Goal: Task Accomplishment & Management: Complete application form

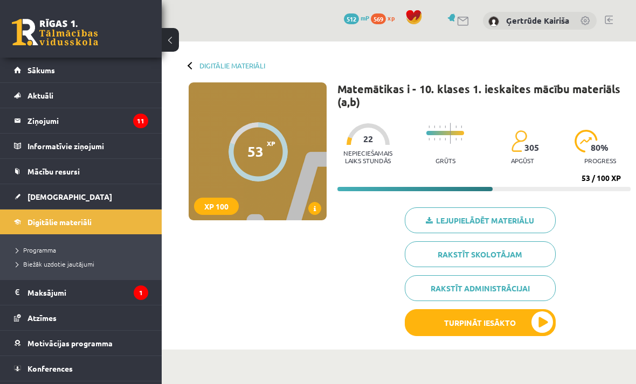
scroll to position [1022, 0]
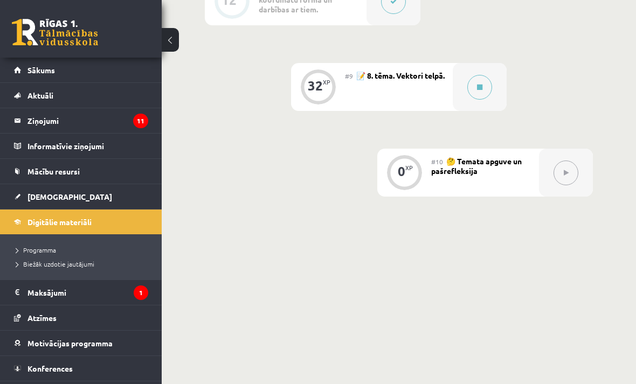
click at [476, 104] on div at bounding box center [480, 87] width 54 height 48
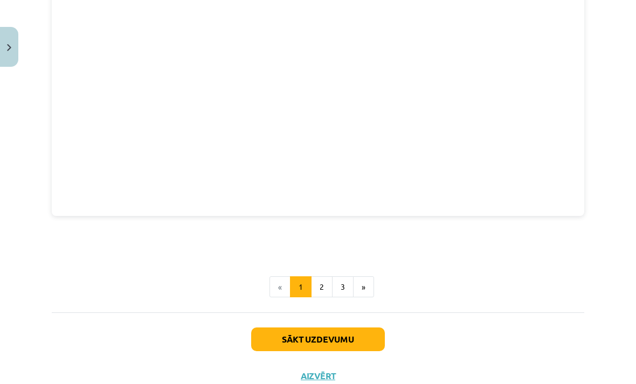
click at [362, 341] on button "Sākt uzdevumu" at bounding box center [318, 340] width 134 height 24
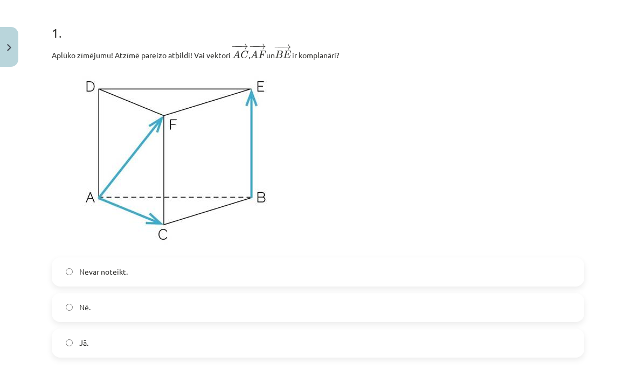
scroll to position [208, 0]
click at [231, 337] on label "Jā." at bounding box center [318, 342] width 530 height 27
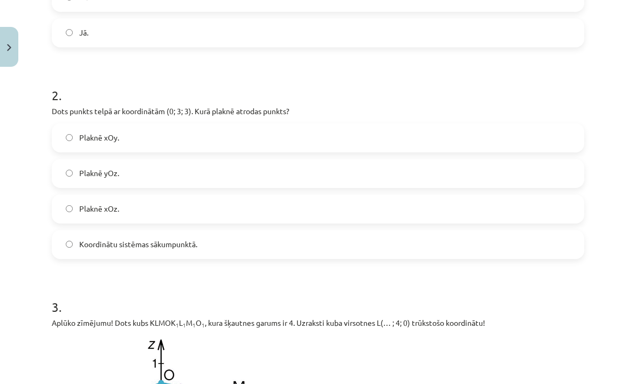
scroll to position [519, 0]
click at [82, 171] on span "Plaknē yOz." at bounding box center [99, 171] width 40 height 11
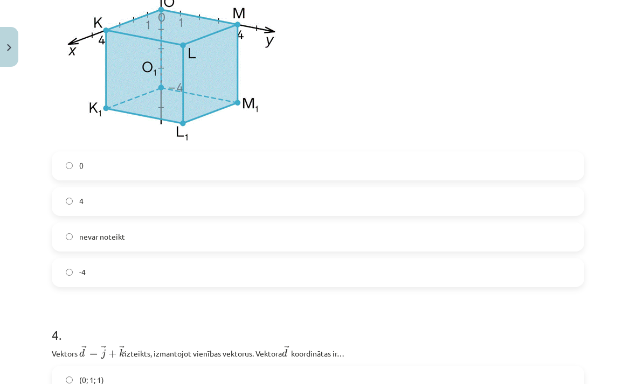
scroll to position [892, 0]
click at [370, 205] on label "4" at bounding box center [318, 201] width 530 height 27
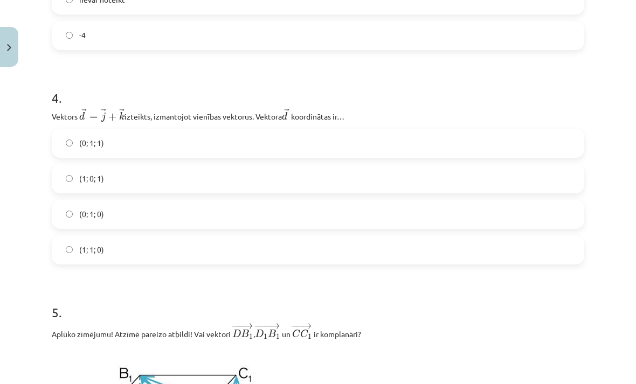
scroll to position [1129, 0]
click at [361, 141] on label "(0; 1; 1)" at bounding box center [318, 143] width 530 height 27
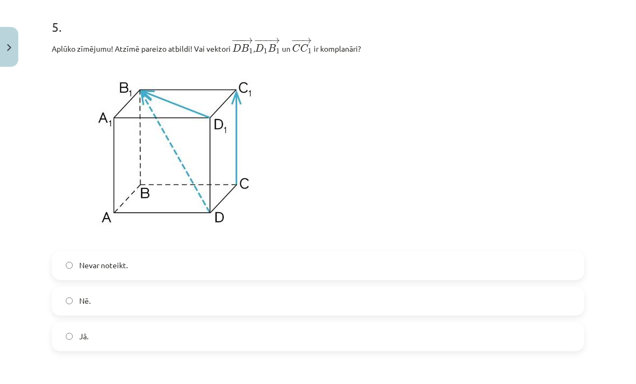
scroll to position [1417, 0]
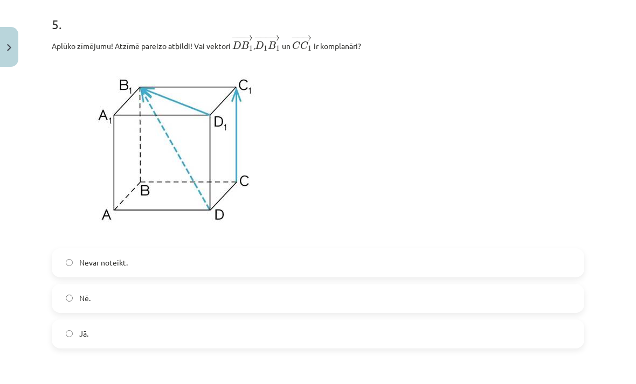
click at [207, 331] on label "Jā." at bounding box center [318, 334] width 530 height 27
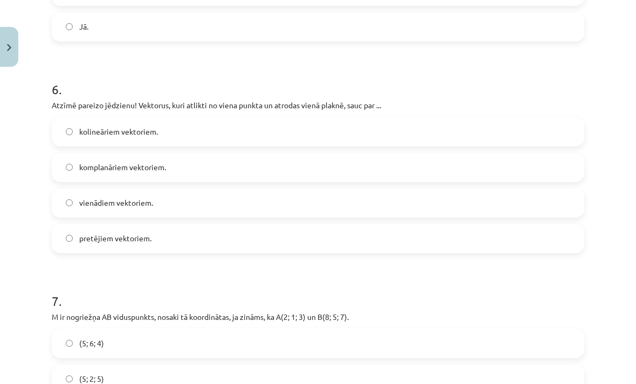
scroll to position [1724, 0]
click at [322, 168] on label "komplanāriem vektoriem." at bounding box center [318, 167] width 530 height 27
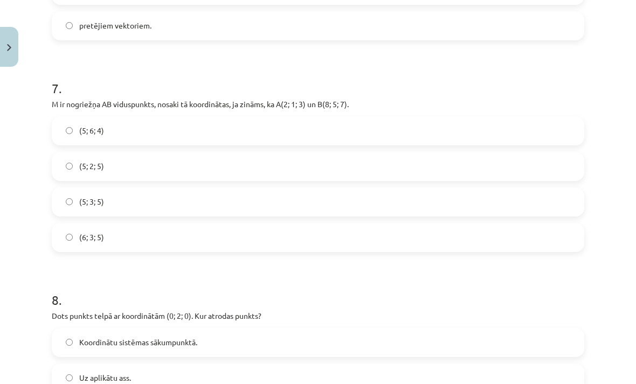
scroll to position [1937, 0]
click at [159, 211] on label "(5; 3; 5)" at bounding box center [318, 202] width 530 height 27
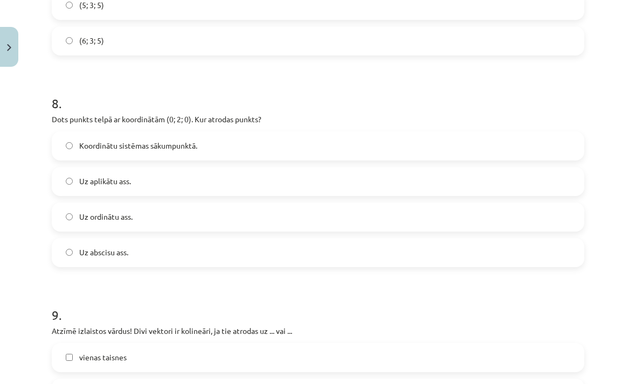
scroll to position [2136, 0]
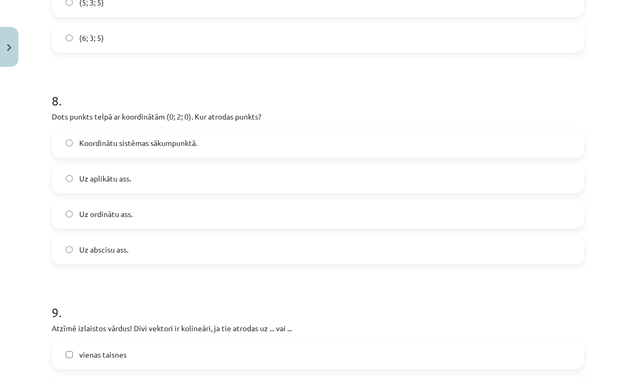
click at [82, 215] on span "Uz ordinātu ass." at bounding box center [105, 213] width 53 height 11
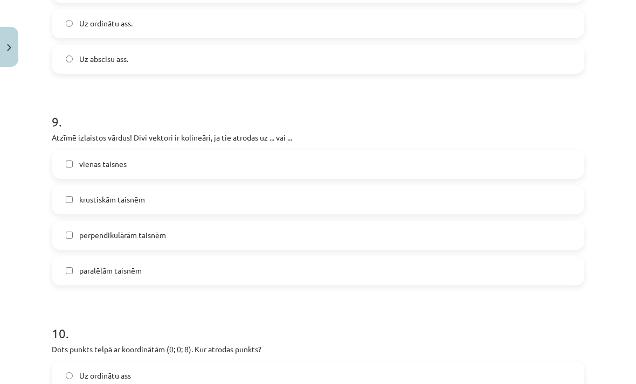
scroll to position [2327, 0]
click at [237, 165] on label "vienas taisnes" at bounding box center [318, 164] width 530 height 27
click at [104, 281] on label "paralēlām taisnēm" at bounding box center [318, 271] width 530 height 27
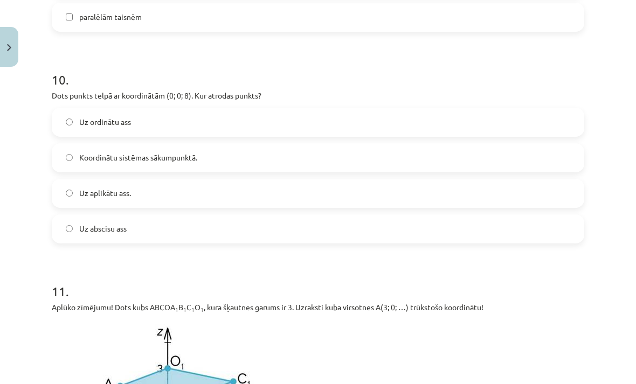
scroll to position [2581, 0]
click at [151, 200] on label "Uz aplikātu ass." at bounding box center [318, 193] width 530 height 27
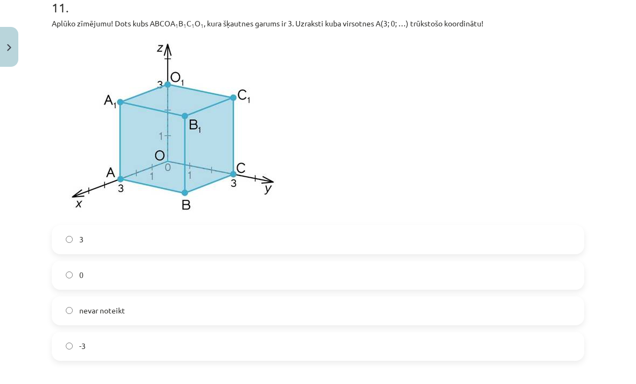
scroll to position [2865, 0]
click at [147, 280] on label "0" at bounding box center [318, 275] width 530 height 27
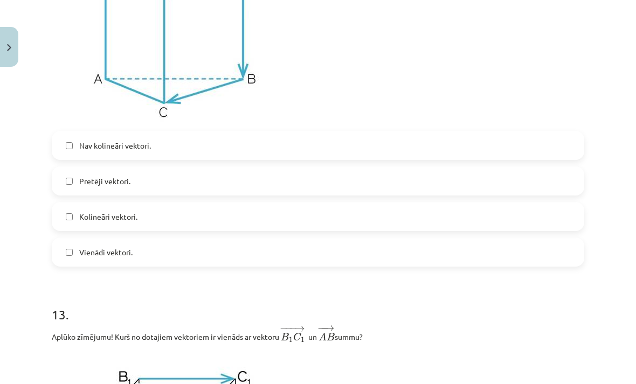
scroll to position [3368, 0]
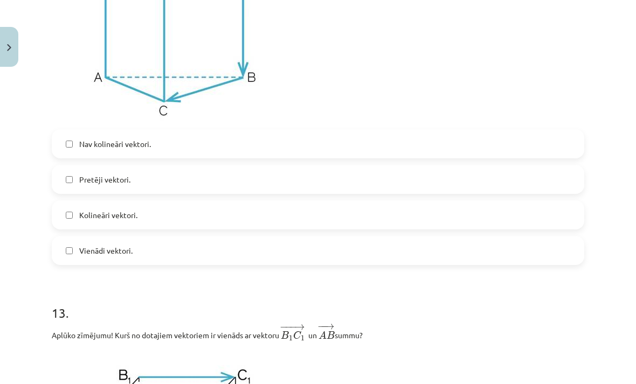
click at [219, 254] on label "Vienādi vektori." at bounding box center [318, 250] width 530 height 27
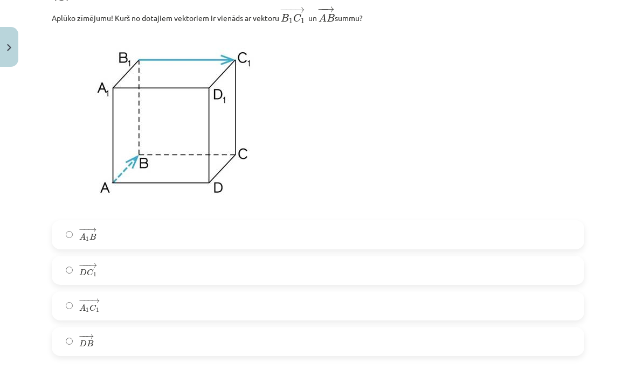
scroll to position [3685, 0]
click at [183, 316] on label "− −− → A 1 C 1 A 1 C 1 →" at bounding box center [318, 306] width 530 height 27
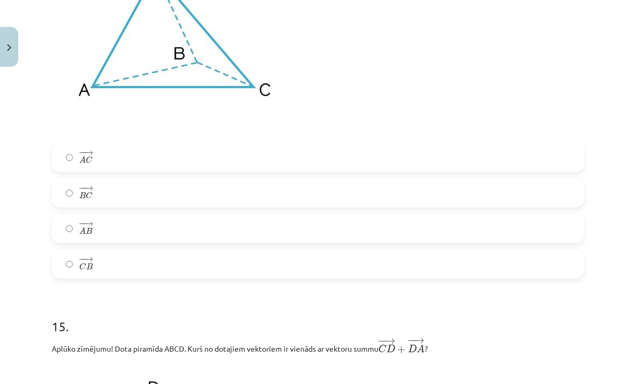
scroll to position [4188, 0]
click at [218, 269] on label "− − → C B C B →" at bounding box center [318, 264] width 530 height 27
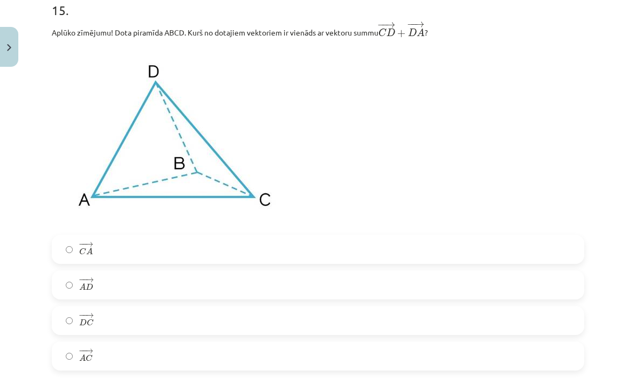
scroll to position [4504, 0]
click at [217, 246] on label "− − → C A C A →" at bounding box center [318, 249] width 530 height 27
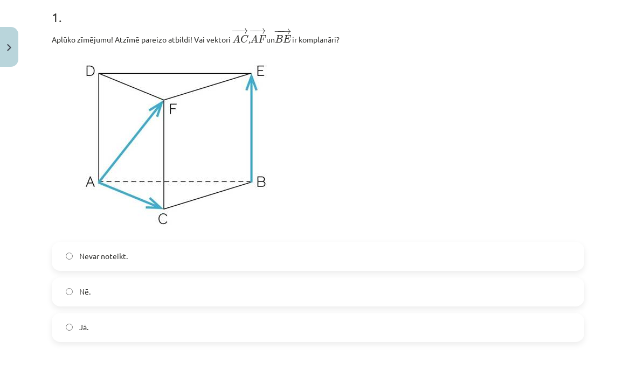
scroll to position [221, 0]
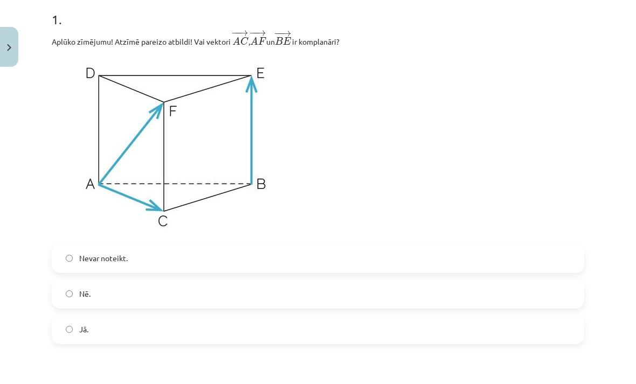
click at [183, 287] on label "Nē." at bounding box center [318, 294] width 530 height 27
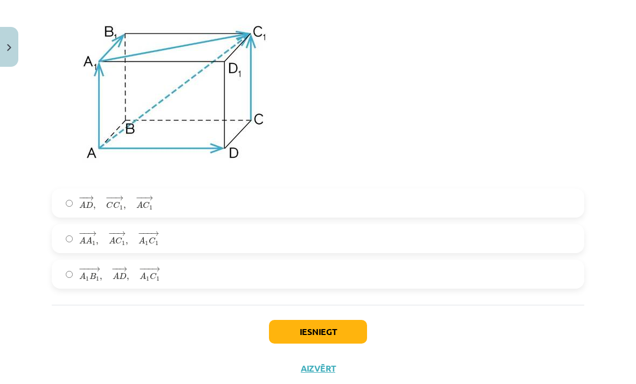
scroll to position [4952, 0]
click at [342, 335] on button "Iesniegt" at bounding box center [318, 333] width 98 height 24
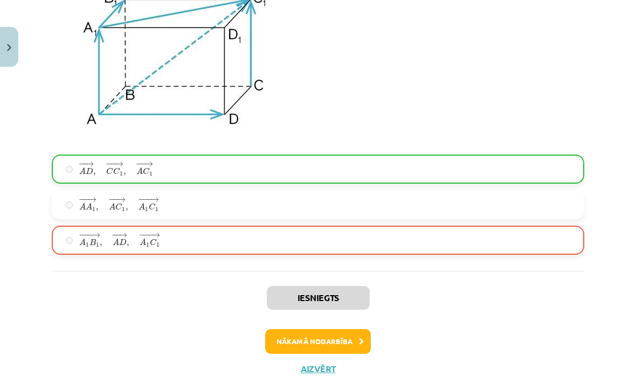
click at [345, 344] on button "Nākamā nodarbība" at bounding box center [318, 341] width 106 height 25
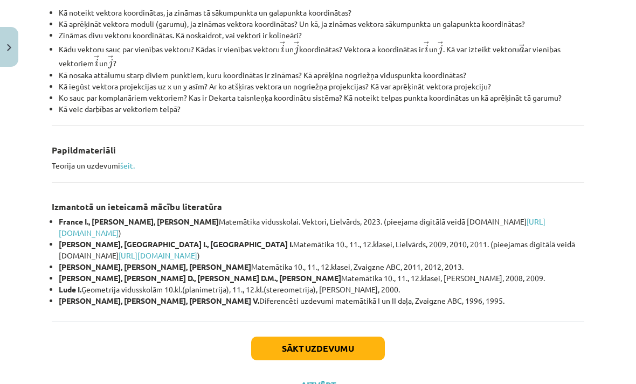
scroll to position [426, 0]
click at [369, 339] on button "Sākt uzdevumu" at bounding box center [318, 349] width 134 height 24
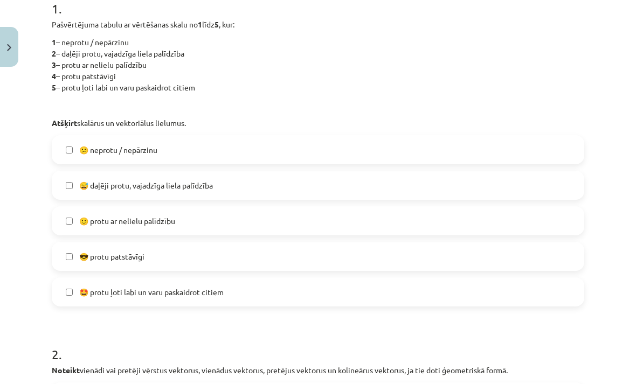
scroll to position [233, 0]
click at [406, 252] on label "😎 protu patstāvīgi" at bounding box center [318, 255] width 530 height 27
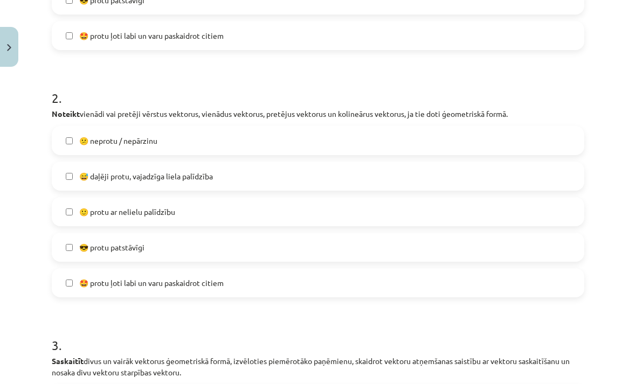
scroll to position [489, 0]
click at [417, 253] on label "😎 protu patstāvīgi" at bounding box center [318, 247] width 530 height 27
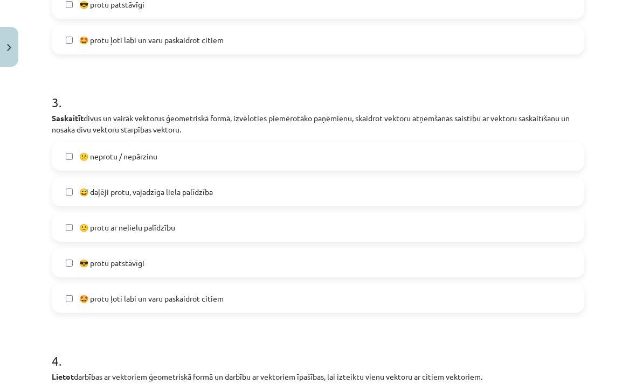
scroll to position [733, 0]
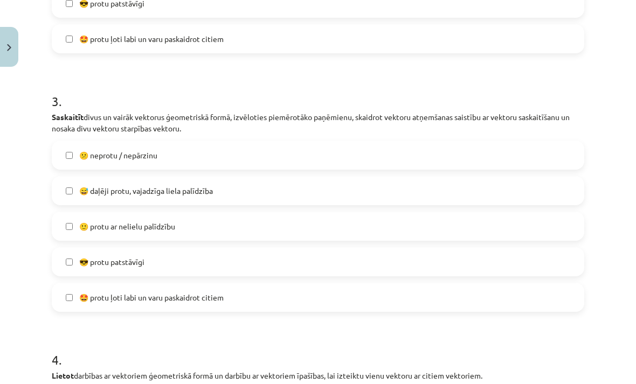
click at [457, 219] on label "🙂 protu ar nelielu palīdzību" at bounding box center [318, 226] width 530 height 27
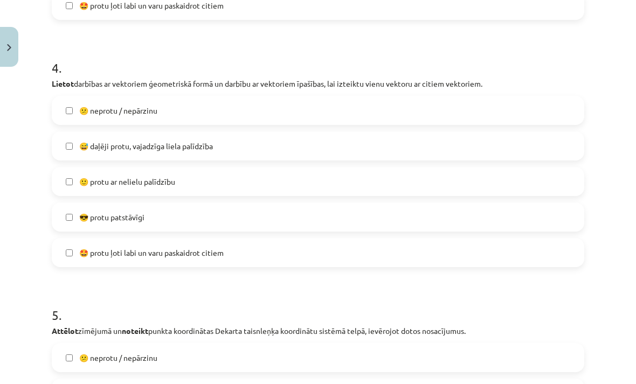
scroll to position [1025, 0]
click at [506, 184] on label "🙂 protu ar nelielu palīdzību" at bounding box center [318, 181] width 530 height 27
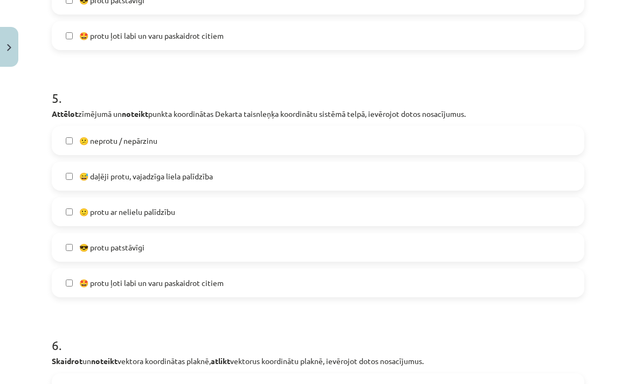
scroll to position [1242, 0]
click at [430, 284] on label "🤩 protu ļoti labi un varu paskaidrot citiem" at bounding box center [318, 282] width 530 height 27
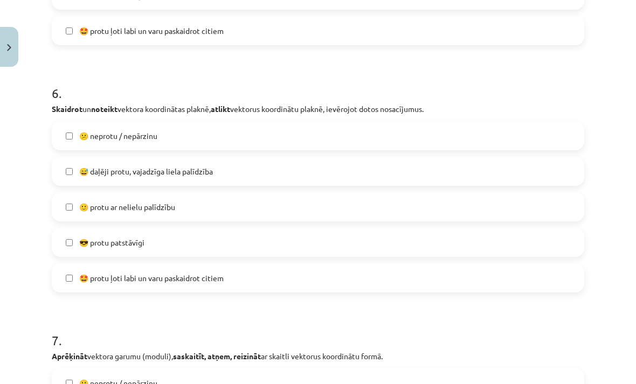
scroll to position [1494, 0]
click at [428, 276] on label "🤩 protu ļoti labi un varu paskaidrot citiem" at bounding box center [318, 278] width 530 height 27
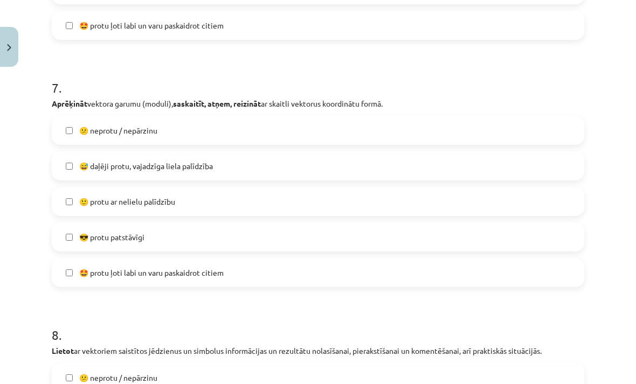
scroll to position [1747, 0]
click at [430, 284] on label "🤩 protu ļoti labi un varu paskaidrot citiem" at bounding box center [318, 272] width 530 height 27
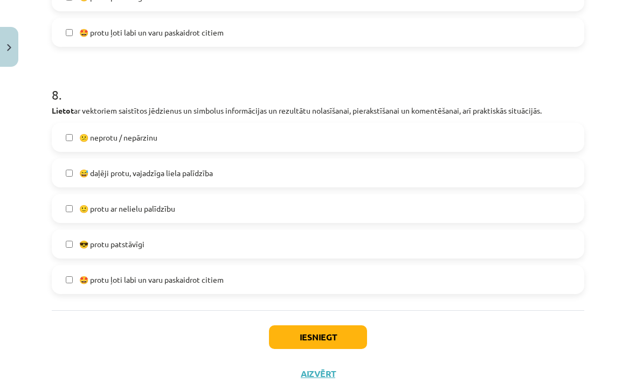
scroll to position [1986, 0]
click at [448, 255] on label "😎 protu patstāvīgi" at bounding box center [318, 244] width 530 height 27
click at [353, 340] on button "Iesniegt" at bounding box center [318, 338] width 98 height 24
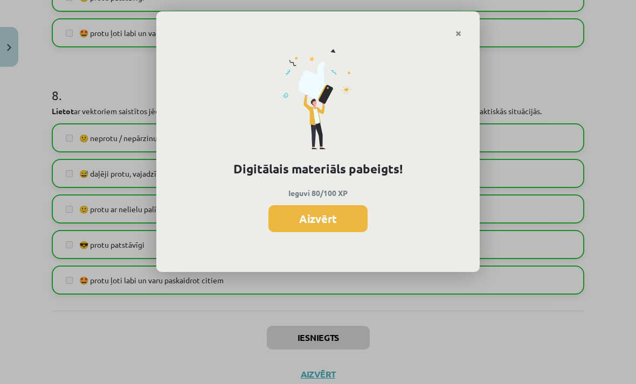
scroll to position [988, 0]
click at [352, 219] on button "Aizvērt" at bounding box center [317, 218] width 99 height 27
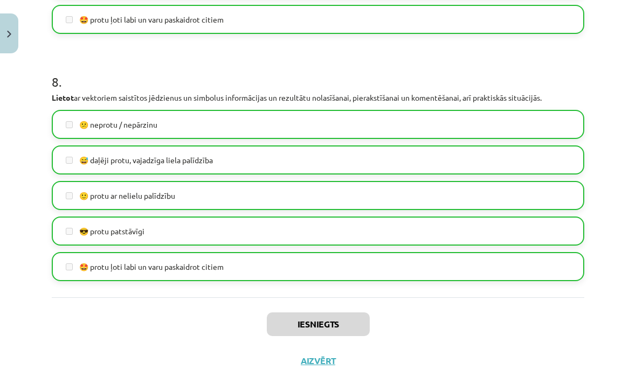
click at [324, 369] on button "Aizvērt" at bounding box center [317, 374] width 41 height 11
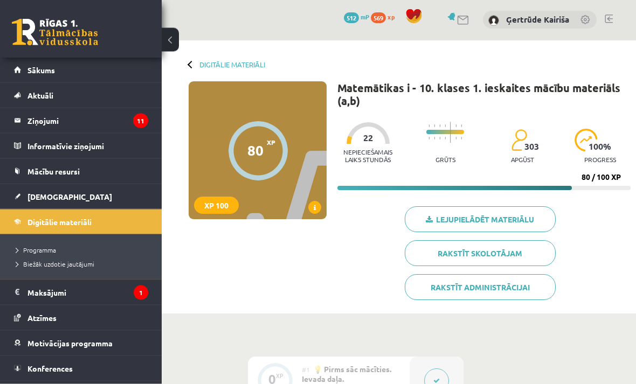
scroll to position [1, 0]
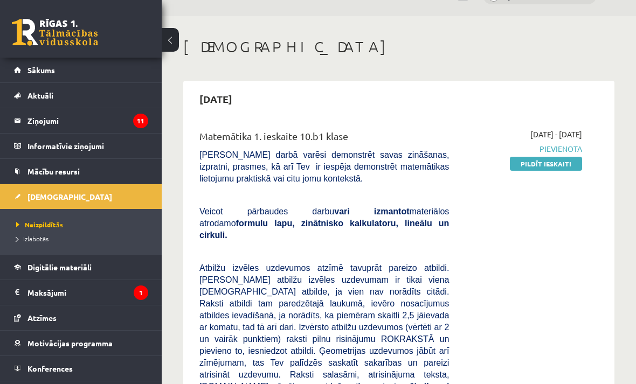
scroll to position [24, 0]
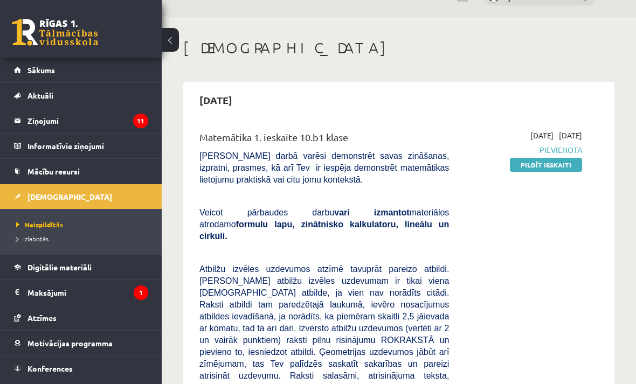
click at [547, 170] on link "Pildīt ieskaiti" at bounding box center [546, 165] width 72 height 14
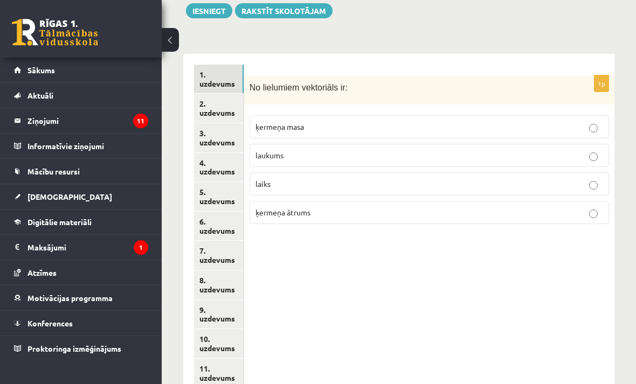
scroll to position [474, 0]
click at [223, 102] on link "2. uzdevums" at bounding box center [219, 107] width 50 height 29
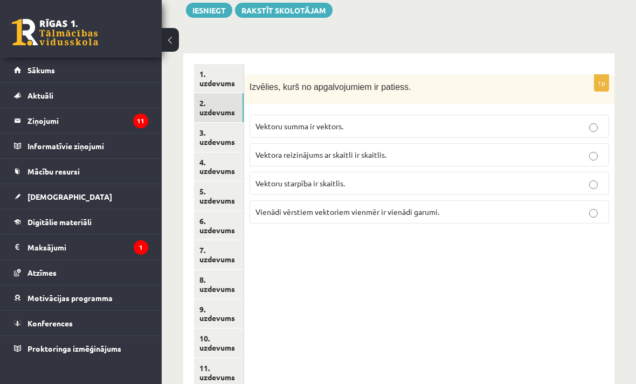
click at [218, 133] on link "3. uzdevums" at bounding box center [219, 137] width 50 height 29
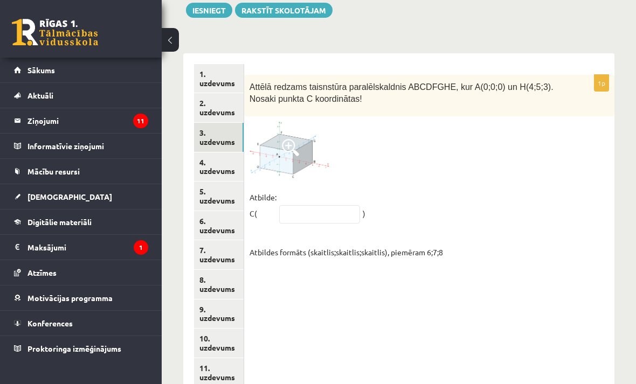
click at [219, 161] on link "4. uzdevums" at bounding box center [219, 166] width 50 height 29
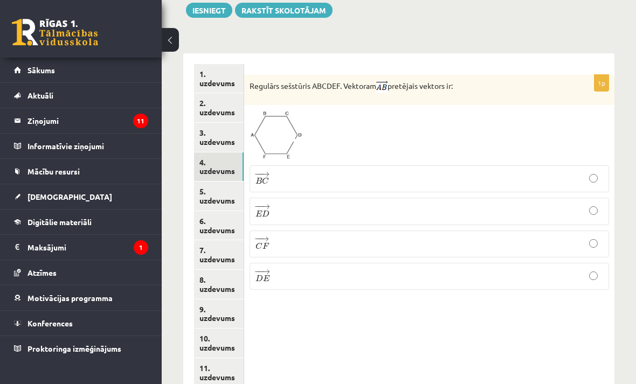
click at [221, 187] on link "5. uzdevums" at bounding box center [219, 196] width 50 height 29
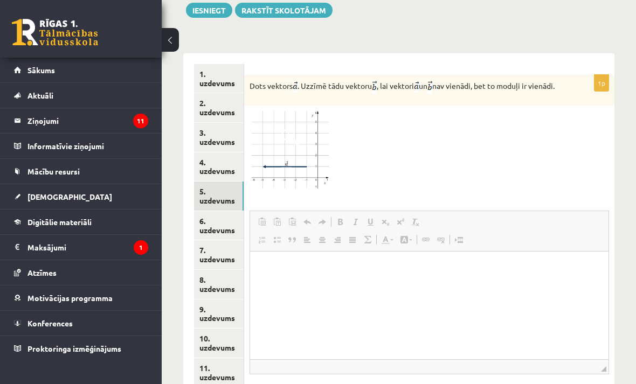
scroll to position [0, 0]
click at [220, 216] on link "6. uzdevums" at bounding box center [219, 225] width 50 height 29
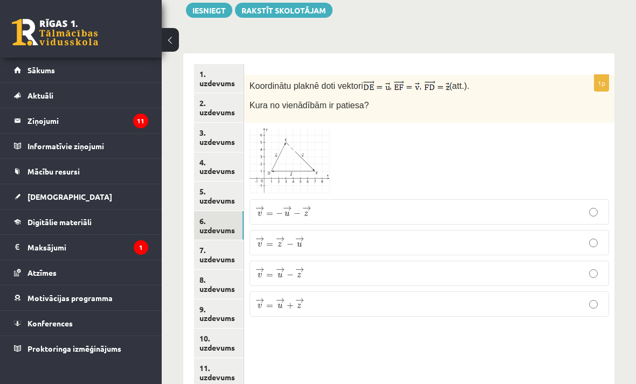
click at [217, 246] on link "7. uzdevums" at bounding box center [219, 254] width 50 height 29
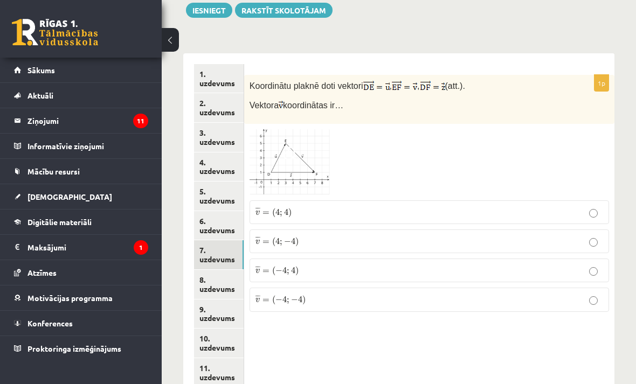
click at [220, 277] on link "8. uzdevums" at bounding box center [219, 284] width 50 height 29
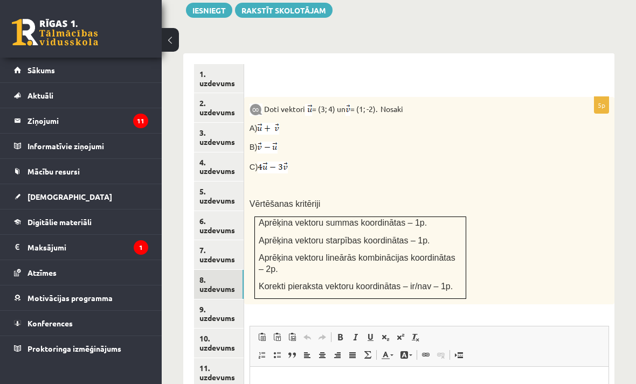
click at [219, 304] on link "9. uzdevums" at bounding box center [219, 314] width 50 height 29
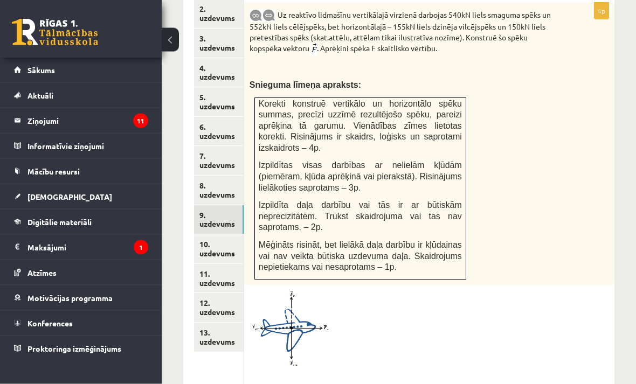
scroll to position [573, 0]
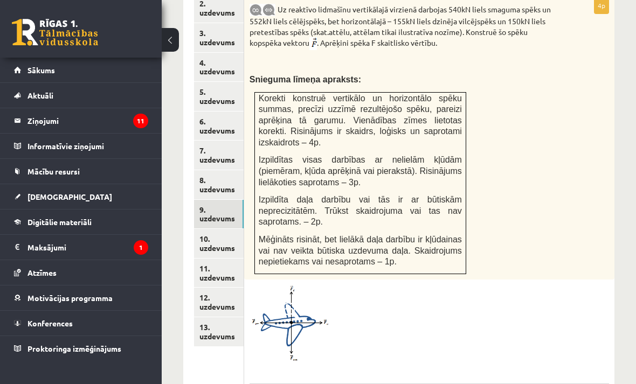
click at [223, 232] on link "10. uzdevums" at bounding box center [219, 243] width 50 height 29
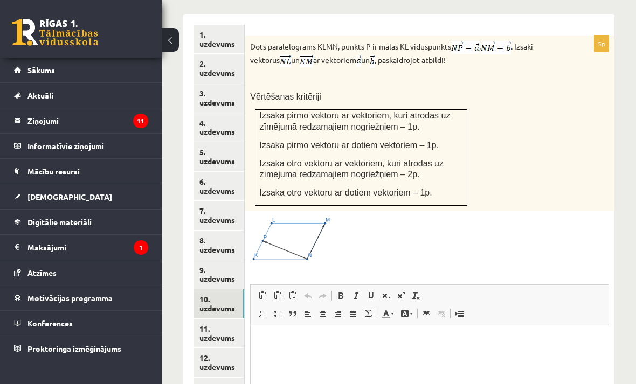
scroll to position [0, 0]
click at [217, 319] on link "11. uzdevums" at bounding box center [219, 333] width 50 height 29
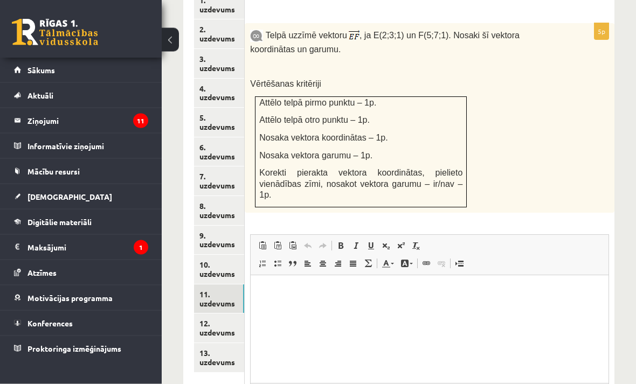
scroll to position [547, 0]
click at [218, 314] on link "12. uzdevums" at bounding box center [219, 328] width 50 height 29
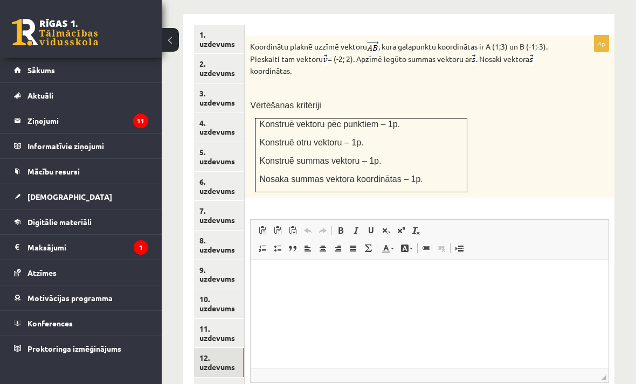
scroll to position [0, 0]
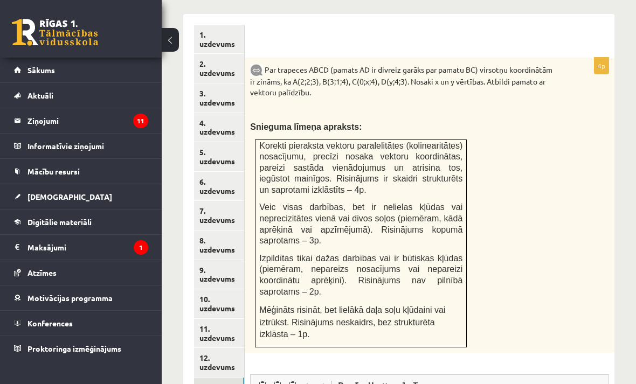
click at [230, 38] on link "1. uzdevums" at bounding box center [219, 39] width 50 height 29
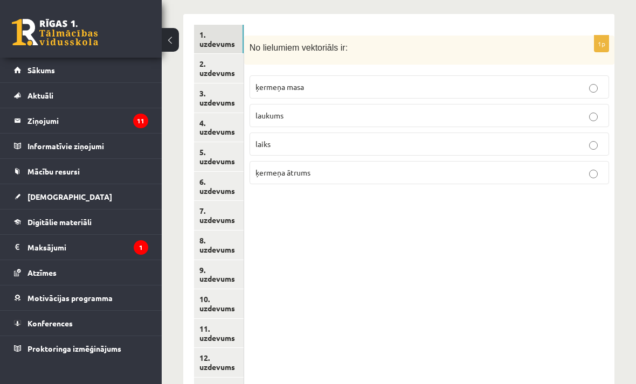
click at [590, 169] on label "ķermeņa ātrums" at bounding box center [428, 172] width 359 height 23
click at [213, 60] on link "2. uzdevums" at bounding box center [219, 68] width 50 height 29
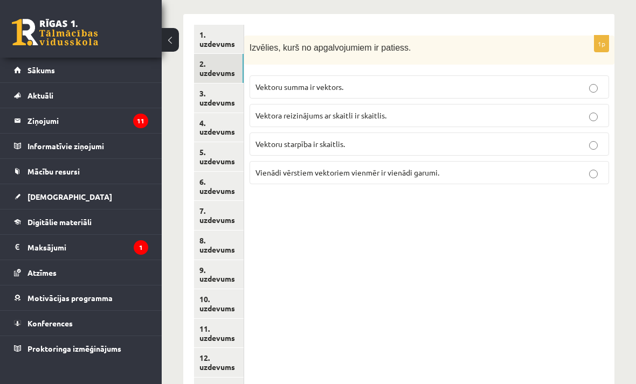
click at [226, 99] on link "3. uzdevums" at bounding box center [219, 98] width 50 height 29
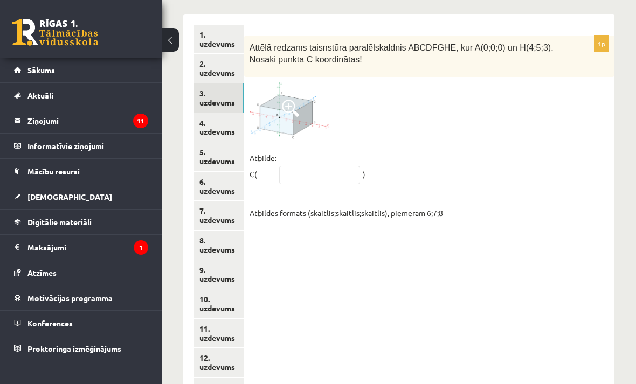
click at [295, 101] on span at bounding box center [290, 108] width 17 height 17
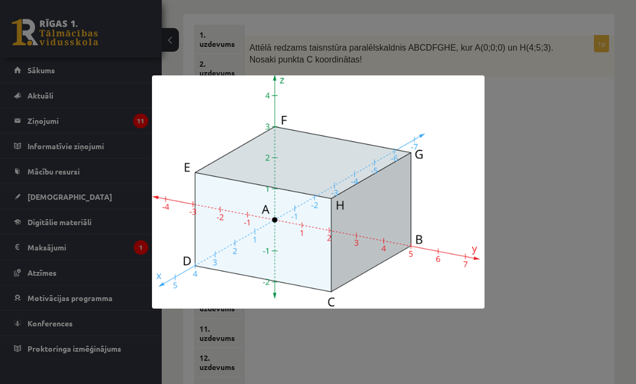
click at [567, 192] on div at bounding box center [318, 192] width 636 height 384
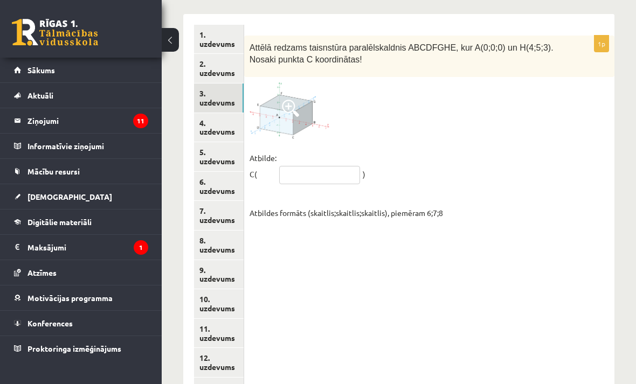
click at [319, 166] on input "text" at bounding box center [319, 175] width 81 height 18
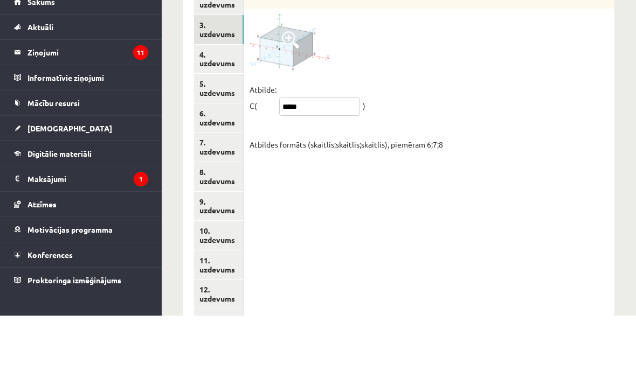
type input "*****"
click at [227, 113] on link "4. uzdevums" at bounding box center [219, 127] width 50 height 29
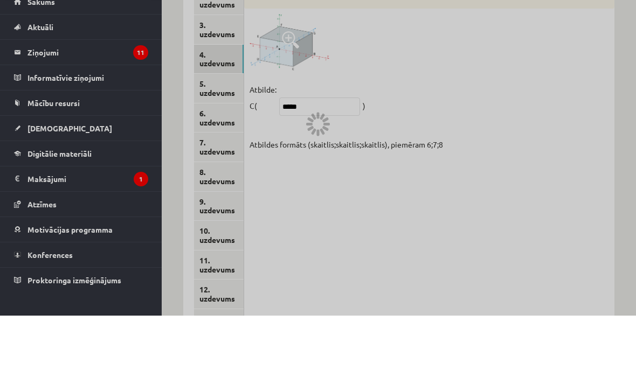
scroll to position [526, 0]
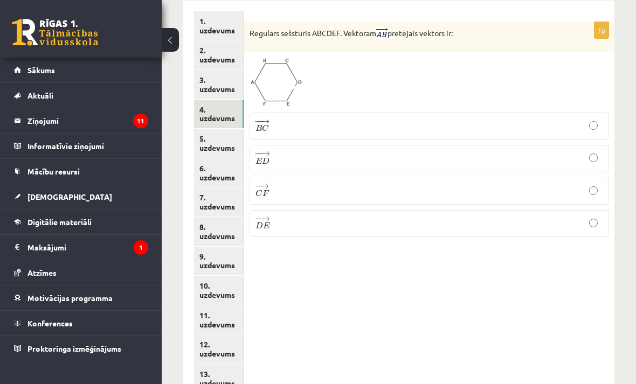
click at [207, 131] on link "5. uzdevums" at bounding box center [219, 143] width 50 height 29
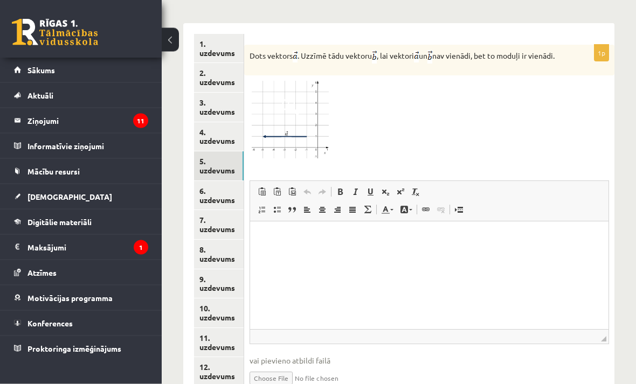
scroll to position [505, 0]
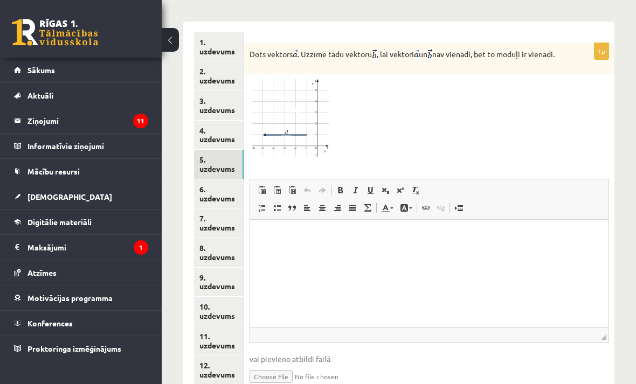
click at [223, 182] on link "6. uzdevums" at bounding box center [219, 193] width 50 height 29
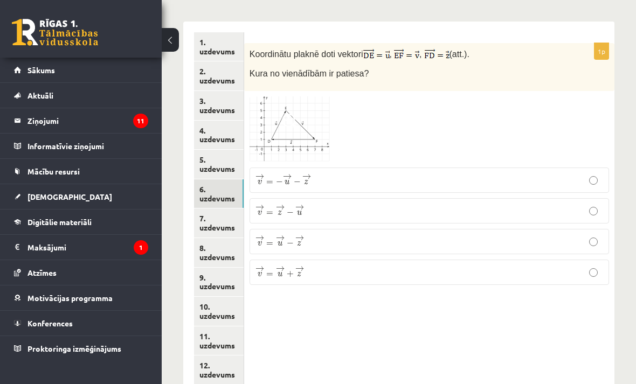
click at [580, 173] on p "→ v = − → u − → z v → = − u → − z →" at bounding box center [428, 179] width 347 height 13
click at [232, 213] on link "7. uzdevums" at bounding box center [219, 222] width 50 height 29
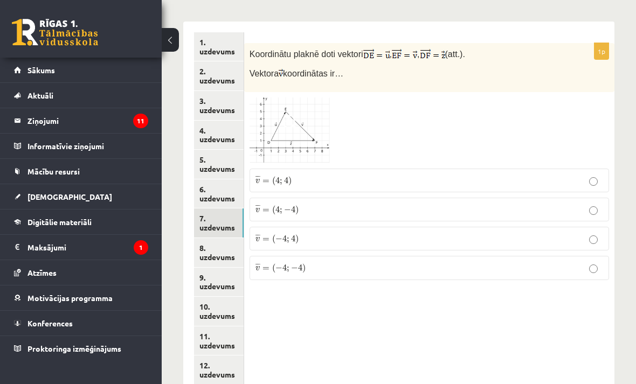
click at [314, 204] on p "¯ ¯ ¯ v = ( 4 ; − 4 ) v ¯ = ( 4 ; − 4 )" at bounding box center [428, 210] width 347 height 12
click at [224, 246] on link "8. uzdevums" at bounding box center [219, 252] width 50 height 29
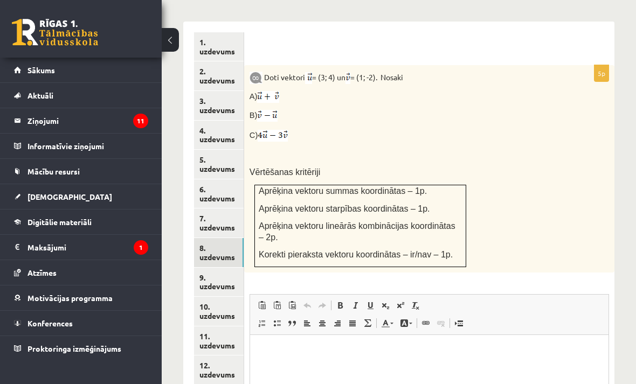
scroll to position [0, 0]
click at [223, 268] on link "9. uzdevums" at bounding box center [219, 282] width 50 height 29
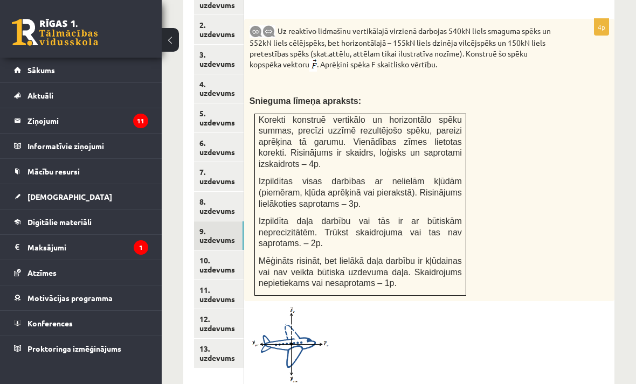
scroll to position [552, 0]
click at [217, 256] on link "10. uzdevums" at bounding box center [219, 264] width 50 height 29
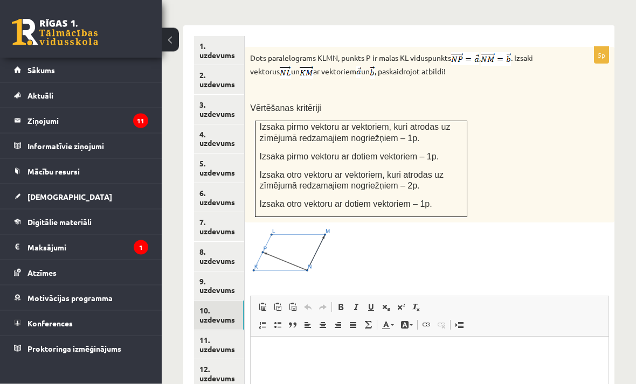
scroll to position [502, 0]
click at [223, 330] on link "11. uzdevums" at bounding box center [219, 344] width 50 height 29
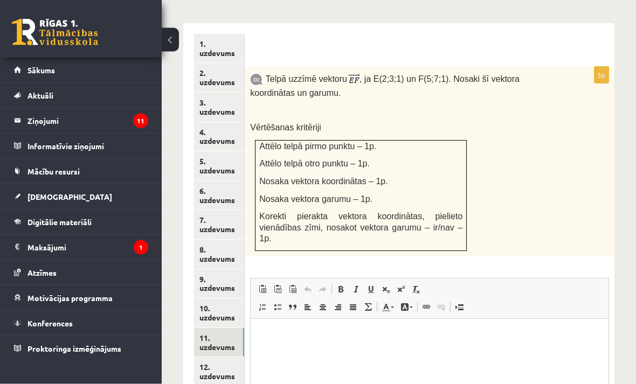
scroll to position [503, 0]
click at [222, 359] on link "12. uzdevums" at bounding box center [219, 372] width 50 height 29
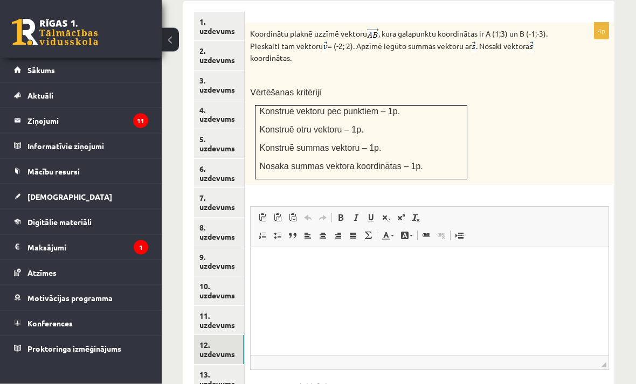
scroll to position [528, 0]
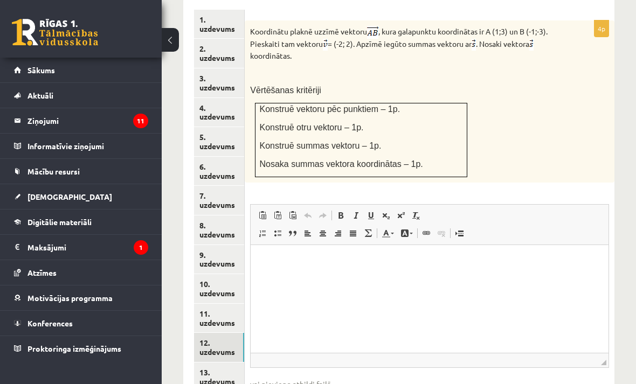
click at [220, 363] on link "13. uzdevums" at bounding box center [219, 377] width 50 height 29
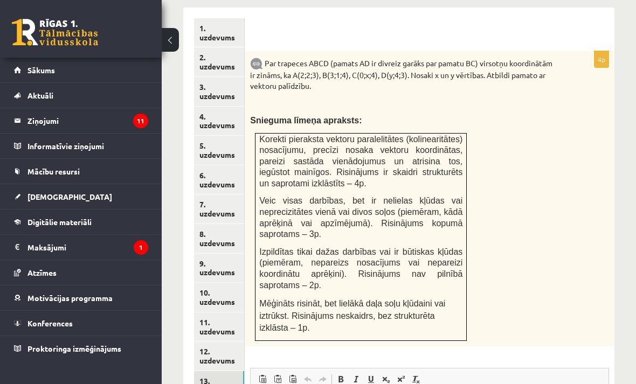
scroll to position [515, 0]
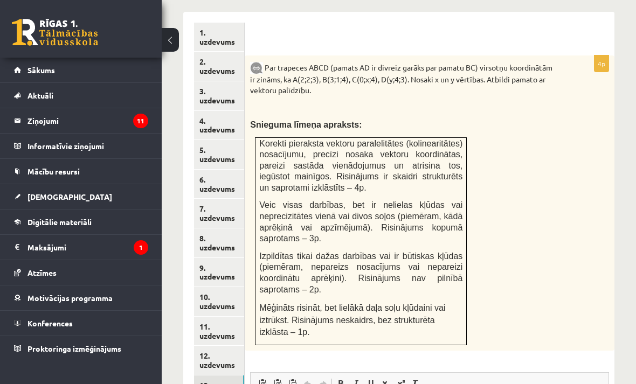
click at [228, 289] on link "10. uzdevums" at bounding box center [219, 301] width 50 height 29
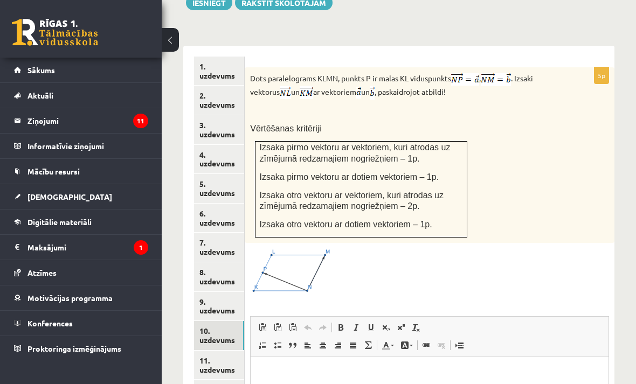
scroll to position [480, 0]
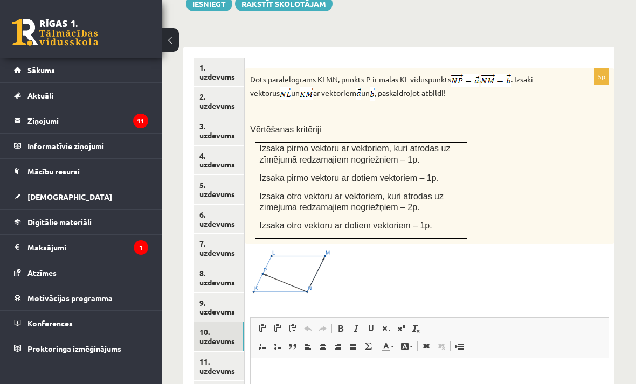
click at [231, 352] on link "11. uzdevums" at bounding box center [219, 366] width 50 height 29
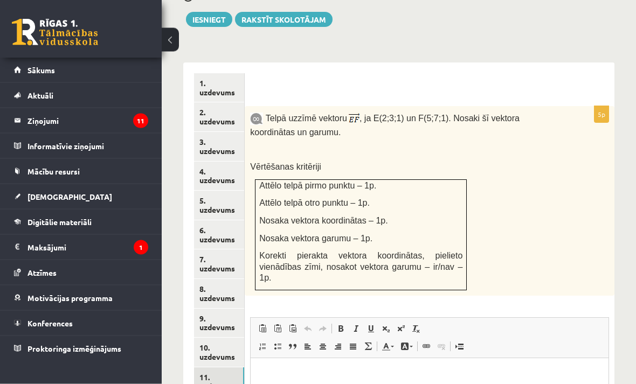
scroll to position [464, 0]
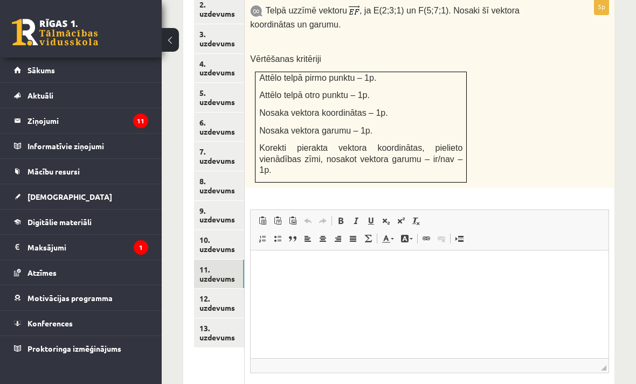
click at [215, 289] on link "12. uzdevums" at bounding box center [219, 303] width 50 height 29
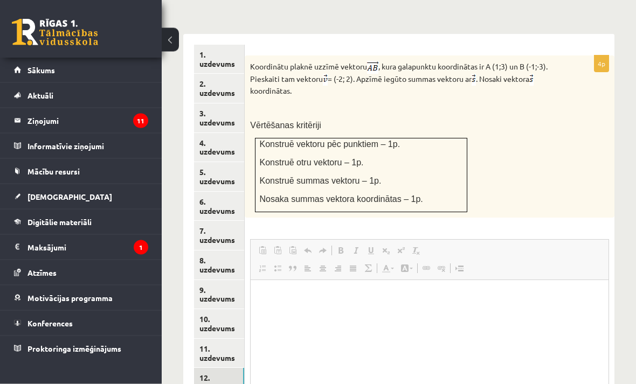
scroll to position [490, 0]
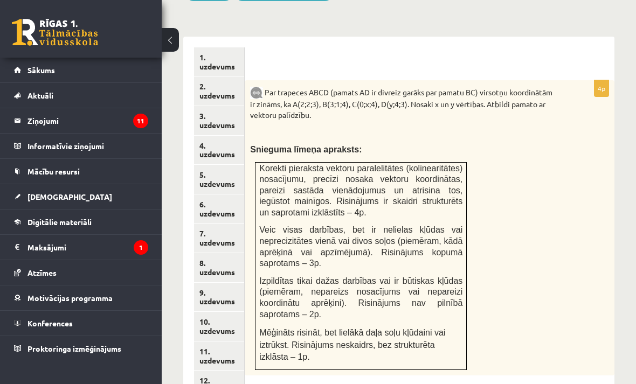
click at [231, 172] on link "5. uzdevums" at bounding box center [219, 179] width 50 height 29
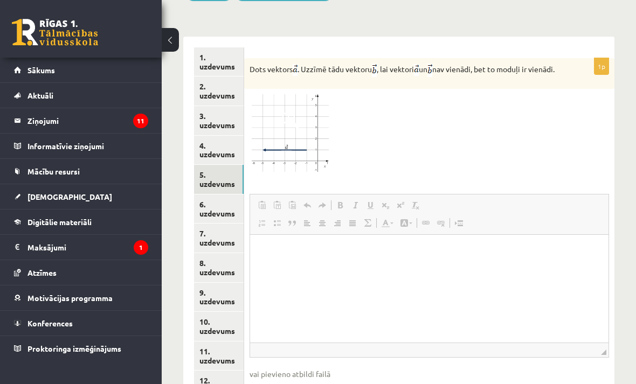
scroll to position [0, 0]
click at [283, 268] on html at bounding box center [428, 251] width 358 height 33
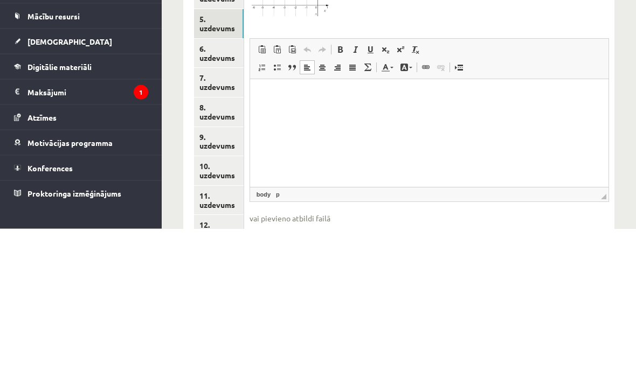
click at [489, 58] on div "1p Dots vektors . Uzzīmē tādu vektoru , lai vektori un nav vienādi, bet to modu…" at bounding box center [429, 238] width 370 height 360
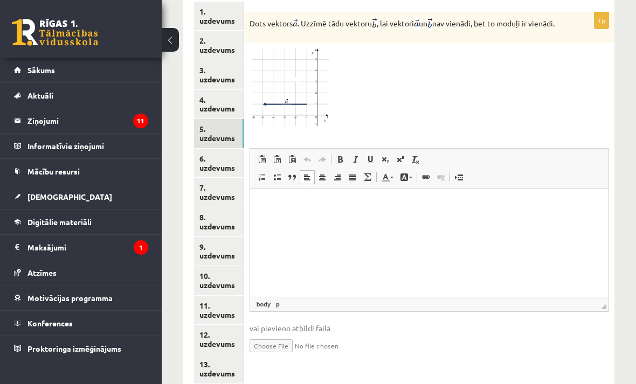
click at [275, 345] on input "file" at bounding box center [428, 345] width 359 height 22
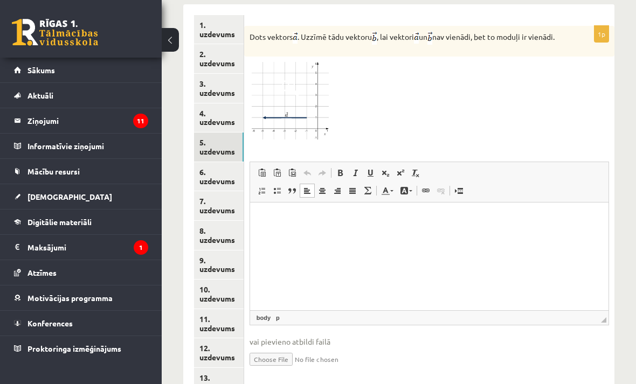
click at [277, 362] on input "file" at bounding box center [428, 358] width 359 height 22
type input "**********"
click at [219, 225] on link "8. uzdevums" at bounding box center [219, 235] width 50 height 29
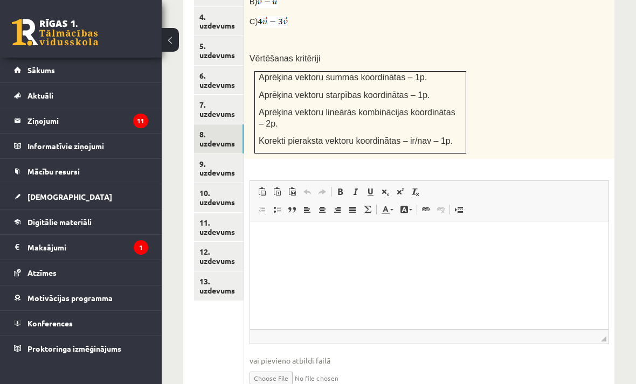
scroll to position [639, 0]
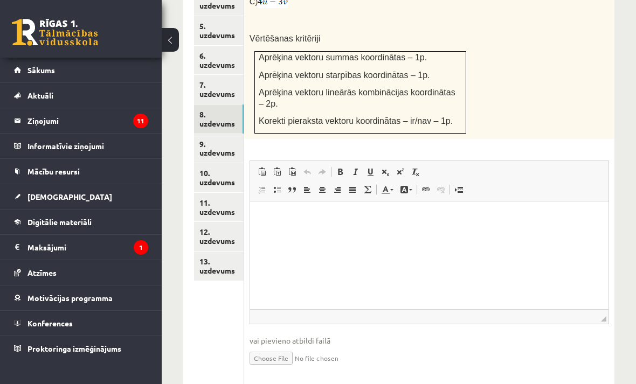
click at [279, 346] on input "file" at bounding box center [428, 357] width 359 height 22
type input "**********"
click at [216, 140] on link "9. uzdevums" at bounding box center [219, 148] width 50 height 29
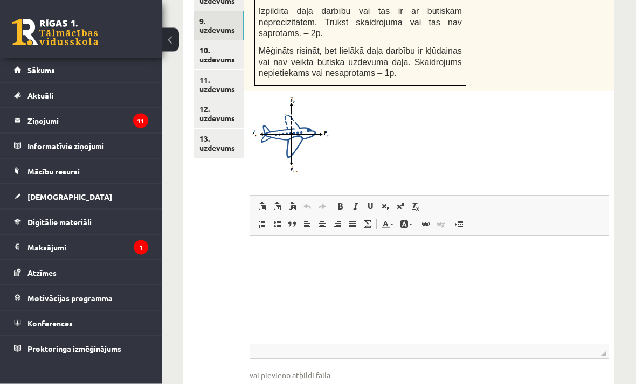
scroll to position [762, 0]
type input "**********"
click at [219, 45] on link "10. uzdevums" at bounding box center [219, 54] width 50 height 29
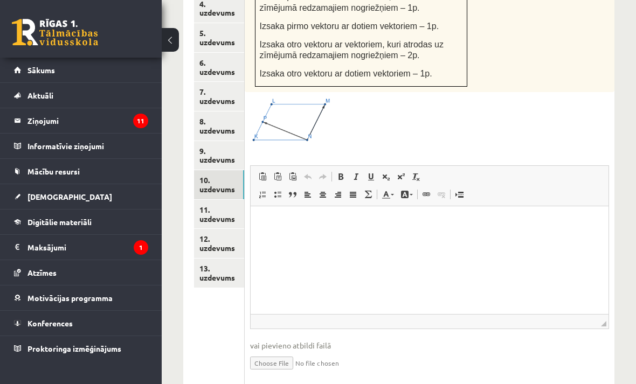
scroll to position [631, 0]
click at [273, 353] on input "file" at bounding box center [429, 363] width 359 height 22
type input "**********"
click at [224, 200] on link "11. uzdevums" at bounding box center [219, 214] width 50 height 29
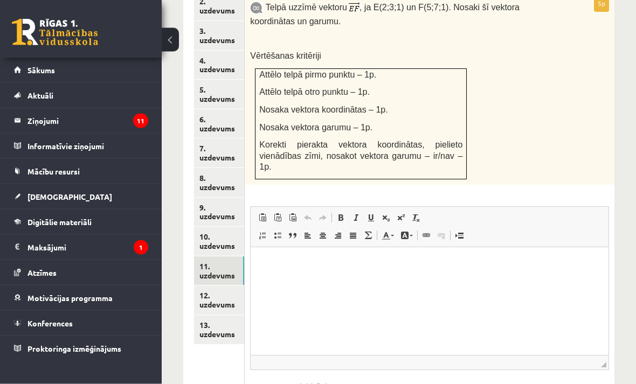
scroll to position [621, 0]
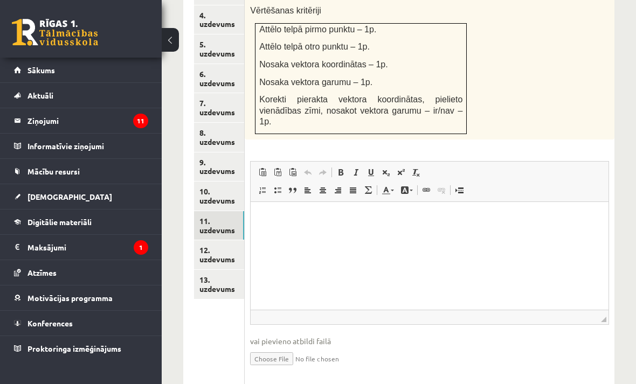
click at [273, 347] on input "file" at bounding box center [429, 358] width 359 height 22
type input "**********"
click at [215, 241] on link "12. uzdevums" at bounding box center [219, 254] width 50 height 29
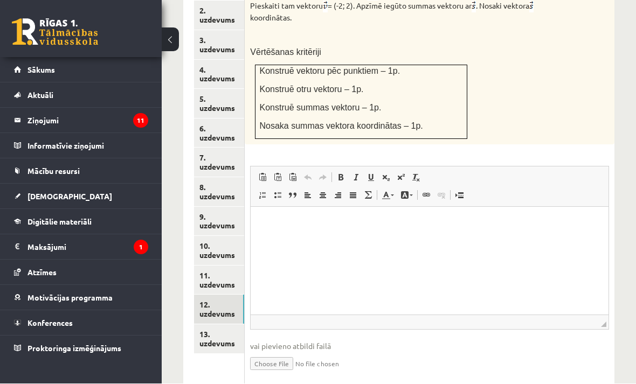
scroll to position [563, 0]
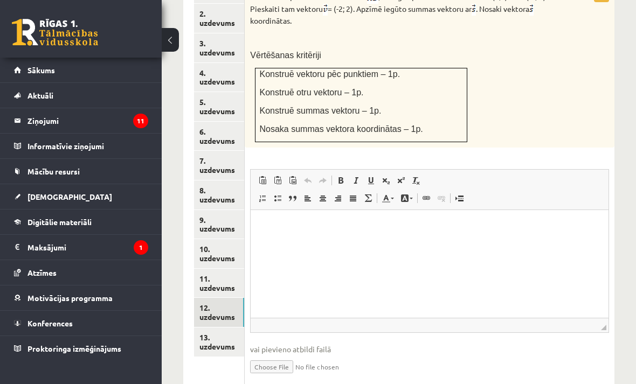
click at [288, 355] on input "file" at bounding box center [429, 366] width 359 height 22
type input "**********"
click at [211, 328] on link "13. uzdevums" at bounding box center [219, 342] width 50 height 29
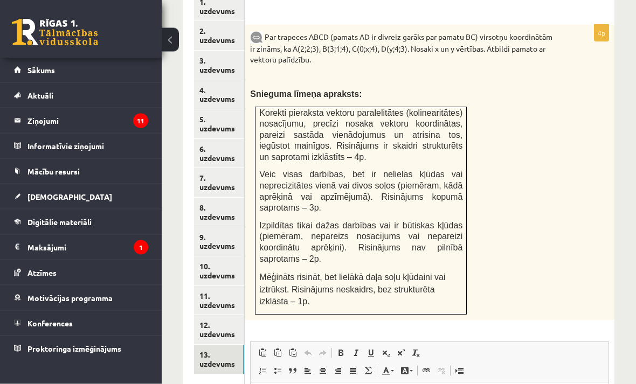
scroll to position [546, 0]
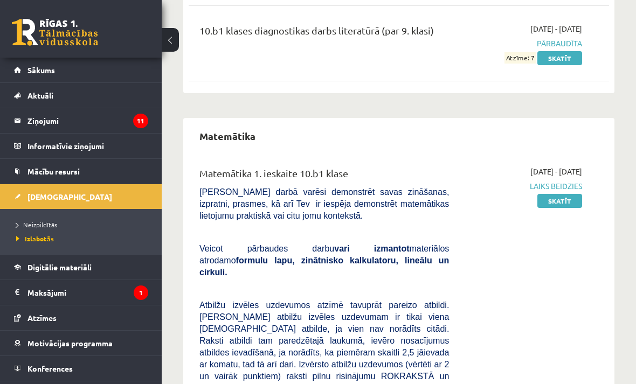
scroll to position [1324, 0]
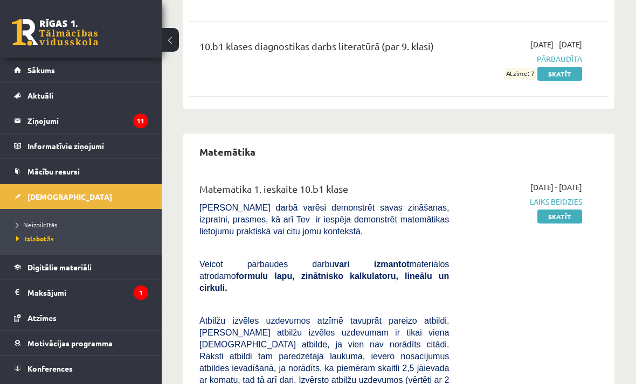
click at [569, 214] on link "Skatīt" at bounding box center [559, 217] width 45 height 14
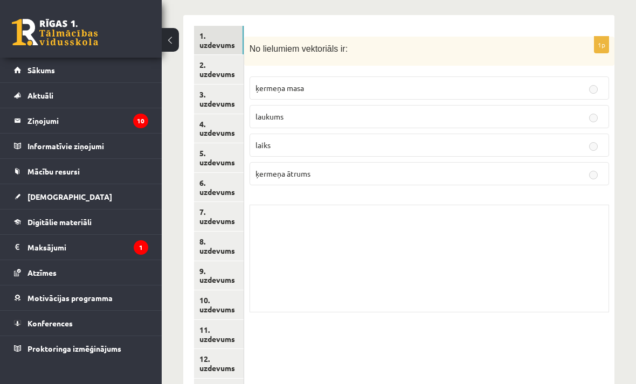
scroll to position [488, 0]
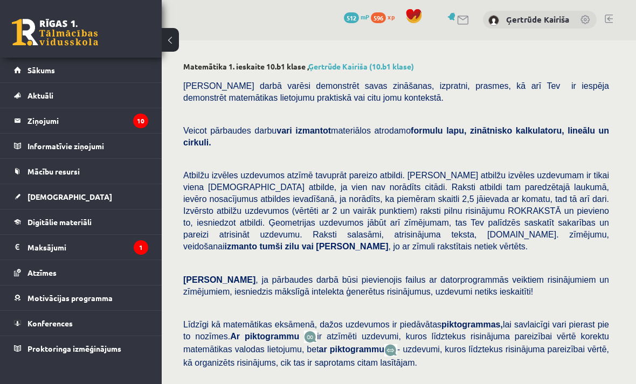
scroll to position [0, 0]
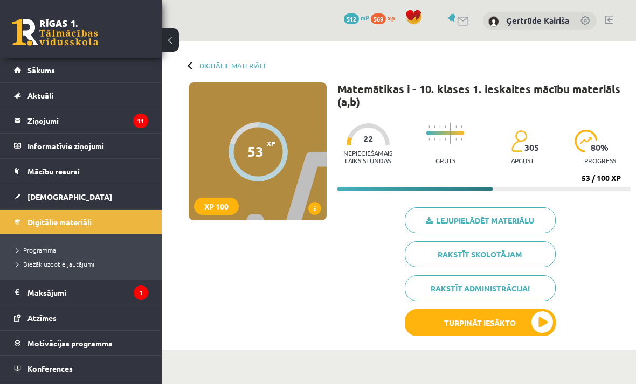
scroll to position [803, 0]
